Goal: Check status: Check status

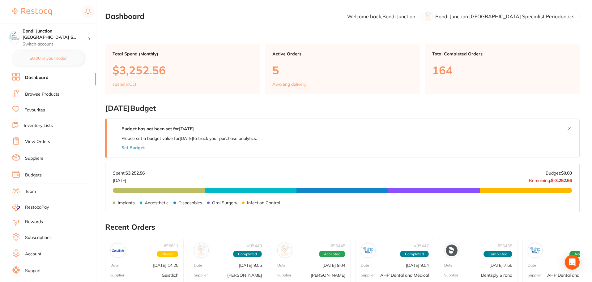
click at [53, 141] on li "View Orders" at bounding box center [54, 141] width 84 height 9
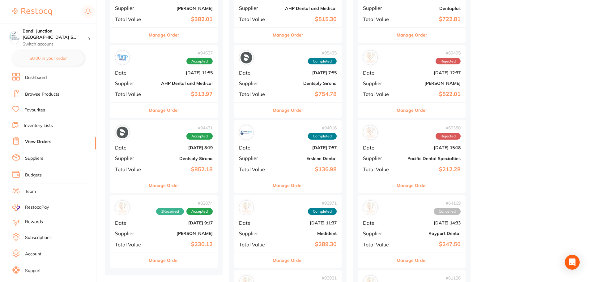
scroll to position [216, 0]
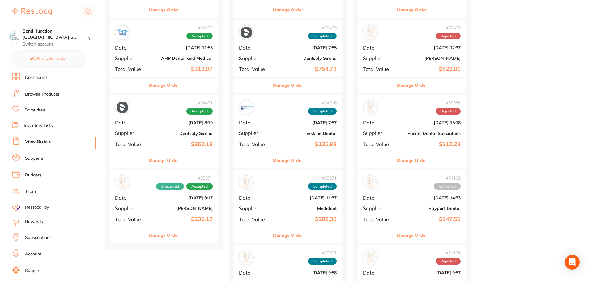
click at [170, 131] on b "Dentsply Sirona" at bounding box center [182, 133] width 62 height 5
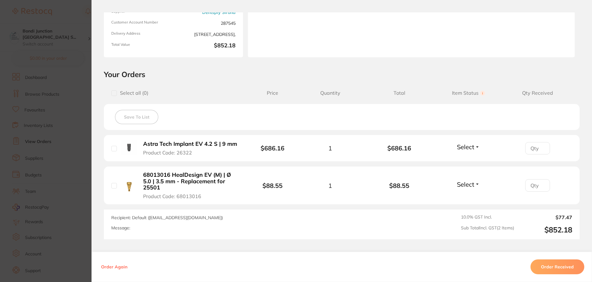
scroll to position [93, 0]
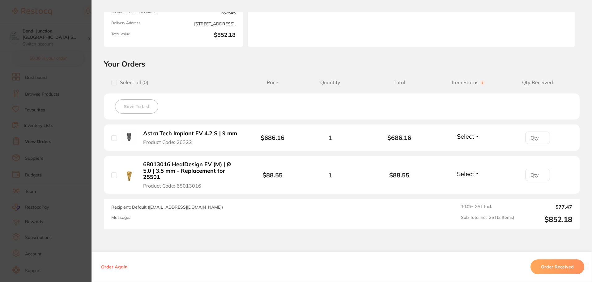
drag, startPoint x: 9, startPoint y: 114, endPoint x: 36, endPoint y: 115, distance: 26.9
click at [25, 113] on section "Order ID: Restocq- 94431 Order Information Accepted Order Order Date [DATE] 8:1…" at bounding box center [296, 141] width 592 height 282
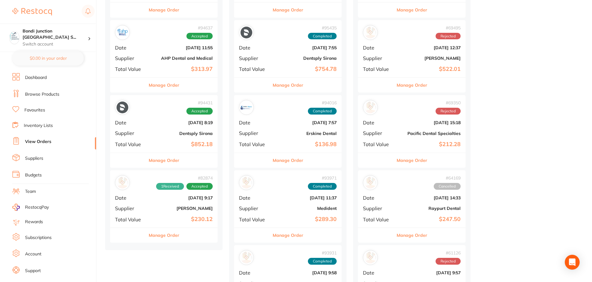
click at [165, 194] on div "# 82874 1 Received Accepted Date [DATE] 9:17 Supplier [PERSON_NAME] Total Value…" at bounding box center [164, 198] width 108 height 57
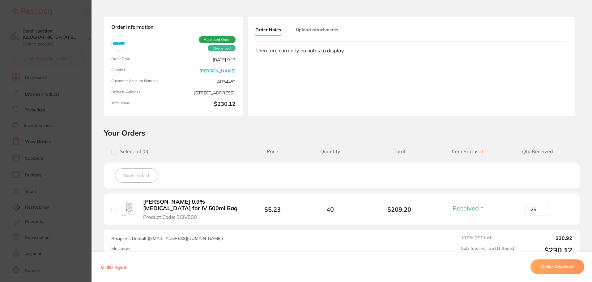
scroll to position [94, 0]
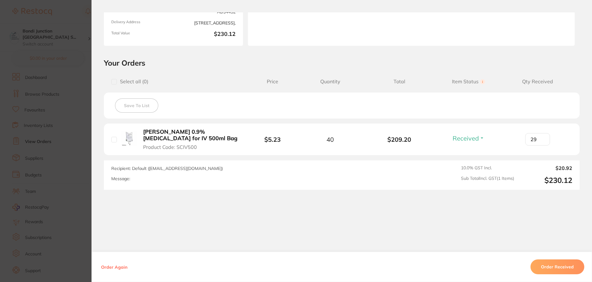
click at [22, 153] on section "Order ID: Restocq- 82874 Order Information 1 Received Accepted Order Order Date…" at bounding box center [296, 141] width 592 height 282
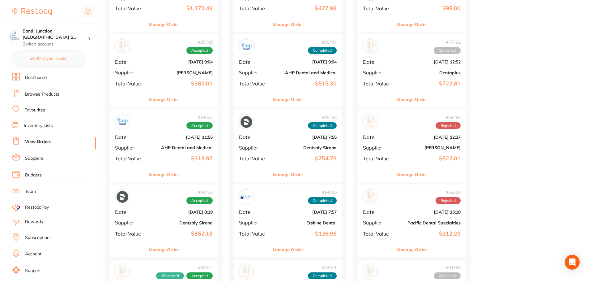
scroll to position [124, 0]
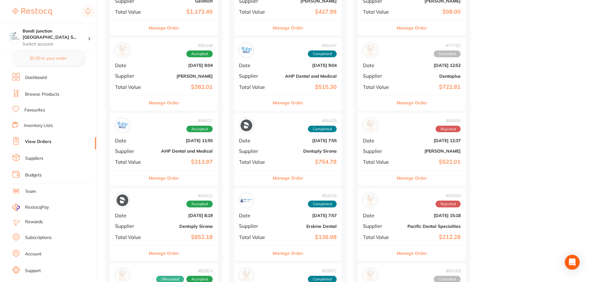
click at [181, 142] on b "[DATE] 11:55" at bounding box center [182, 140] width 62 height 5
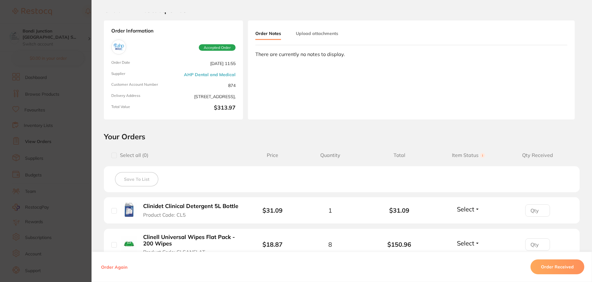
scroll to position [93, 0]
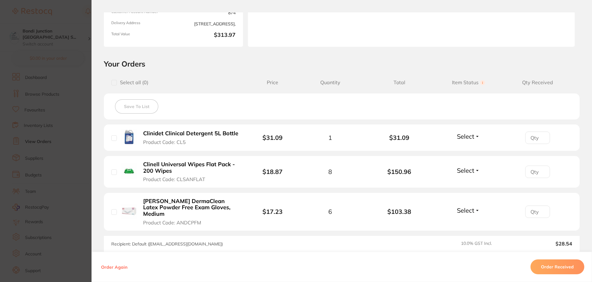
click at [41, 143] on section "Order ID: Restocq- 94637 Order Information Accepted Order Order Date [DATE] 11:…" at bounding box center [296, 141] width 592 height 282
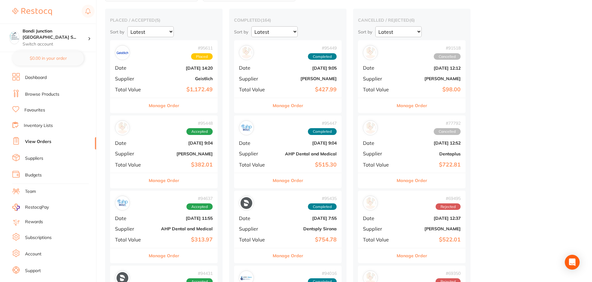
scroll to position [31, 0]
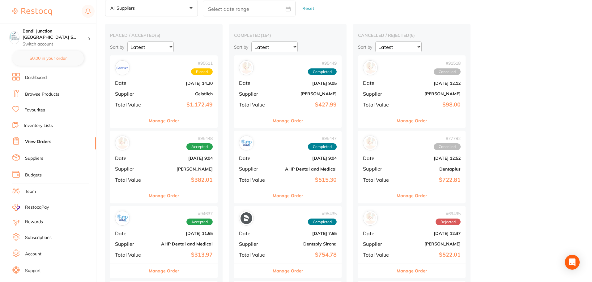
click at [186, 143] on div "# 95448 Accepted" at bounding box center [164, 142] width 98 height 15
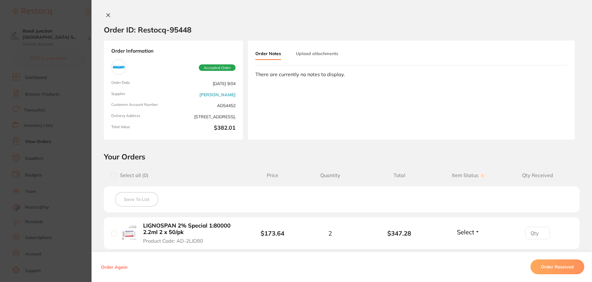
click at [43, 137] on section "Order ID: Restocq- 95448 Order Information Accepted Order Order Date [DATE] 9:0…" at bounding box center [296, 141] width 592 height 282
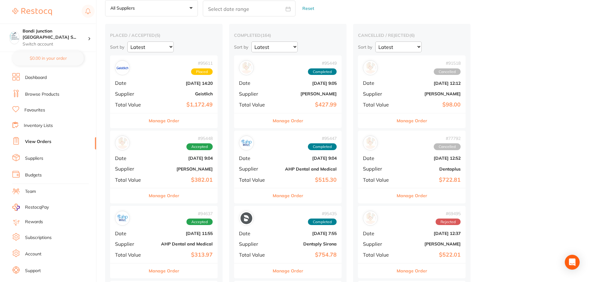
click at [201, 95] on b "Geistlich" at bounding box center [182, 93] width 62 height 5
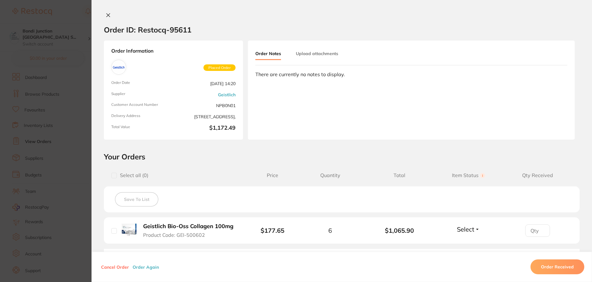
click at [27, 116] on section "Order ID: Restocq- 95611 Order Information Placed Order Order Date [DATE] 14:20…" at bounding box center [296, 141] width 592 height 282
